Goal: Task Accomplishment & Management: Manage account settings

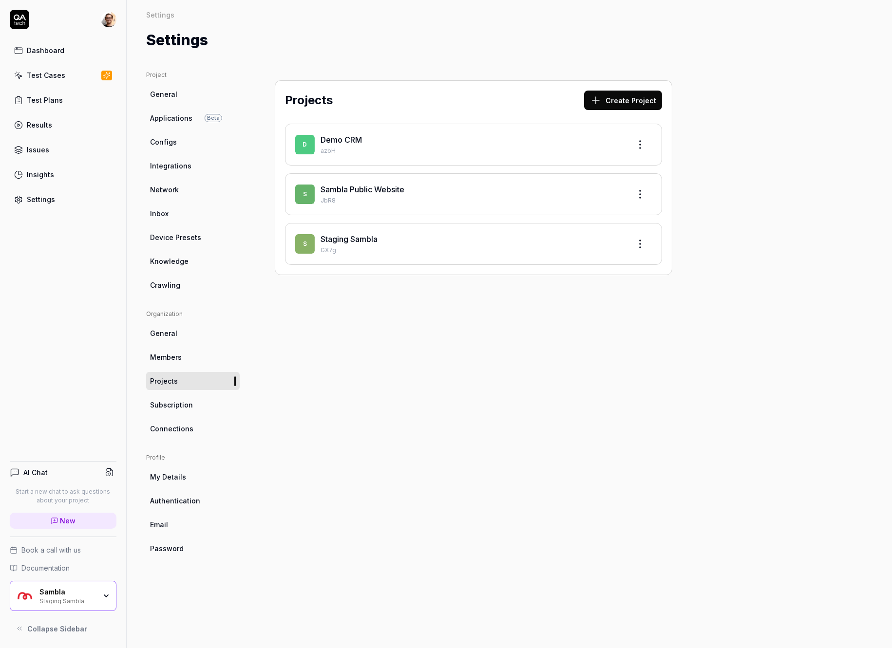
click at [105, 25] on html "Dashboard Test Cases Test Plans Results Issues Insights Settings AI Chat Start …" at bounding box center [446, 324] width 892 height 648
click at [91, 129] on span "Sign out" at bounding box center [64, 129] width 96 height 10
